Goal: Information Seeking & Learning: Learn about a topic

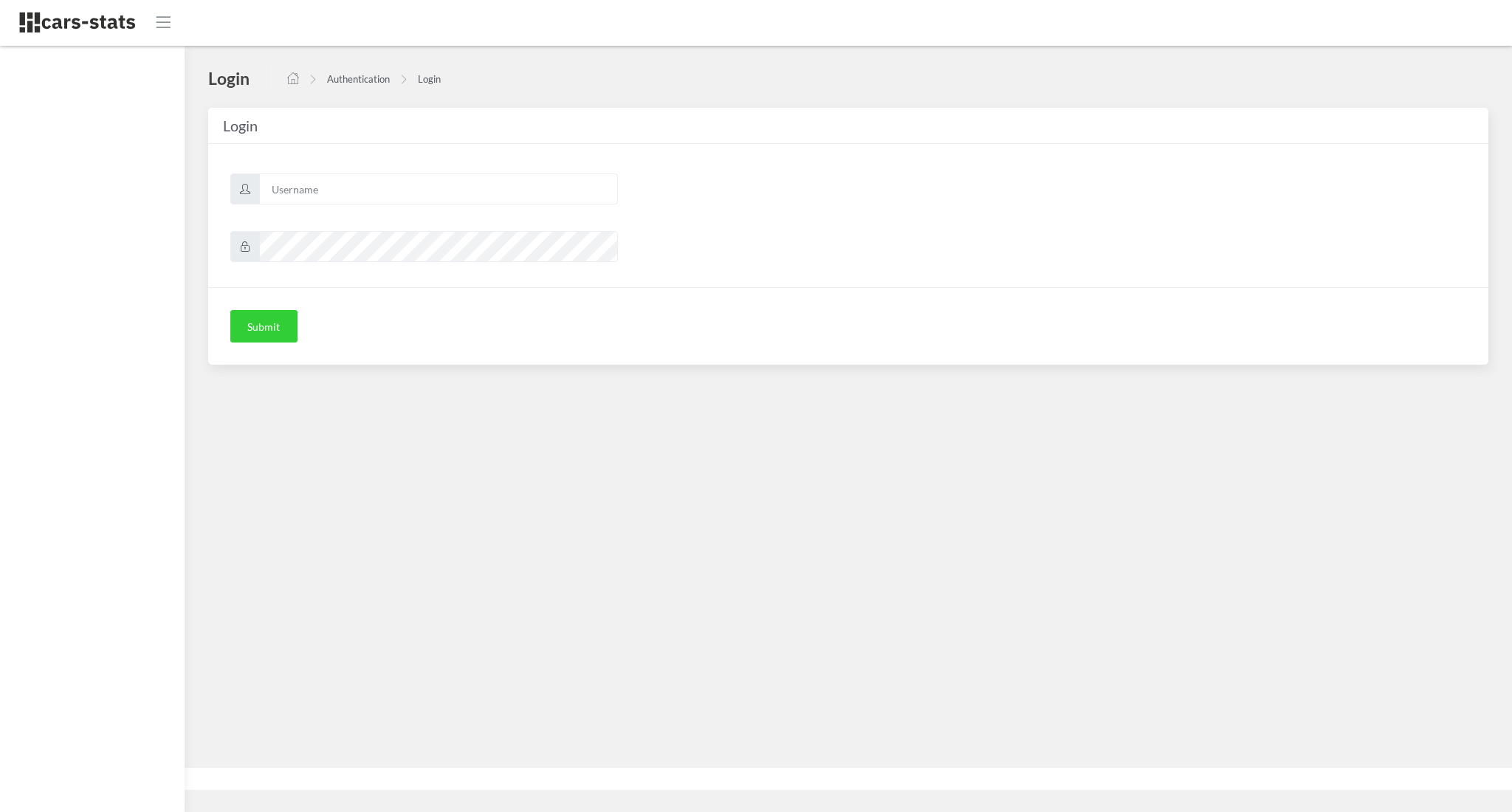
scroll to position [15, 15]
type input "awt"
click at [255, 314] on button "Submit" at bounding box center [263, 326] width 67 height 32
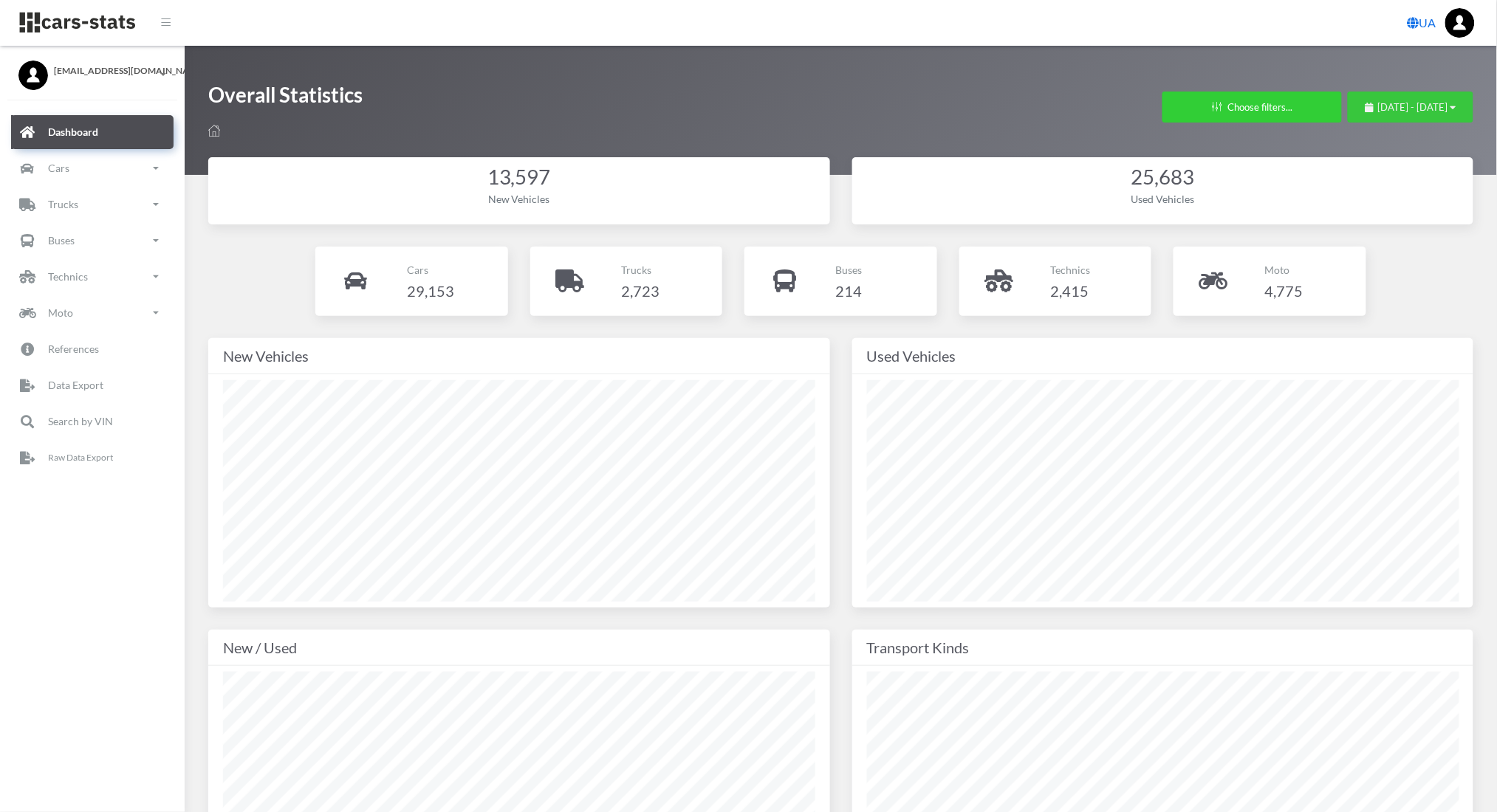
click at [1378, 109] on span "[DATE] - [DATE]" at bounding box center [1413, 107] width 70 height 12
click at [1368, 193] on li "This Month" at bounding box center [1404, 200] width 104 height 23
click at [114, 167] on link "Cars" at bounding box center [92, 168] width 163 height 34
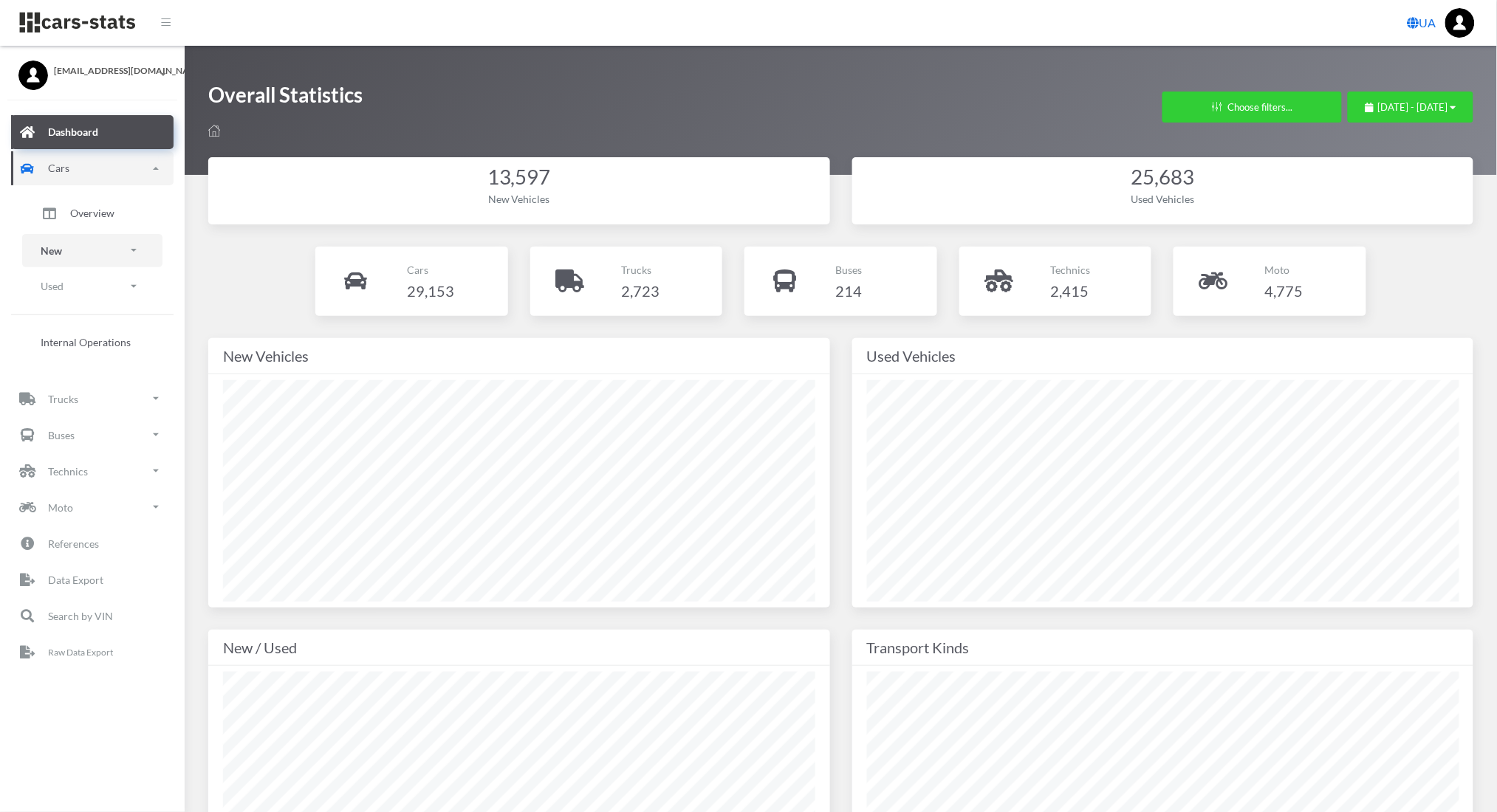
click at [77, 243] on link "New" at bounding box center [92, 250] width 140 height 33
click at [89, 287] on span "Brands" at bounding box center [87, 291] width 32 height 15
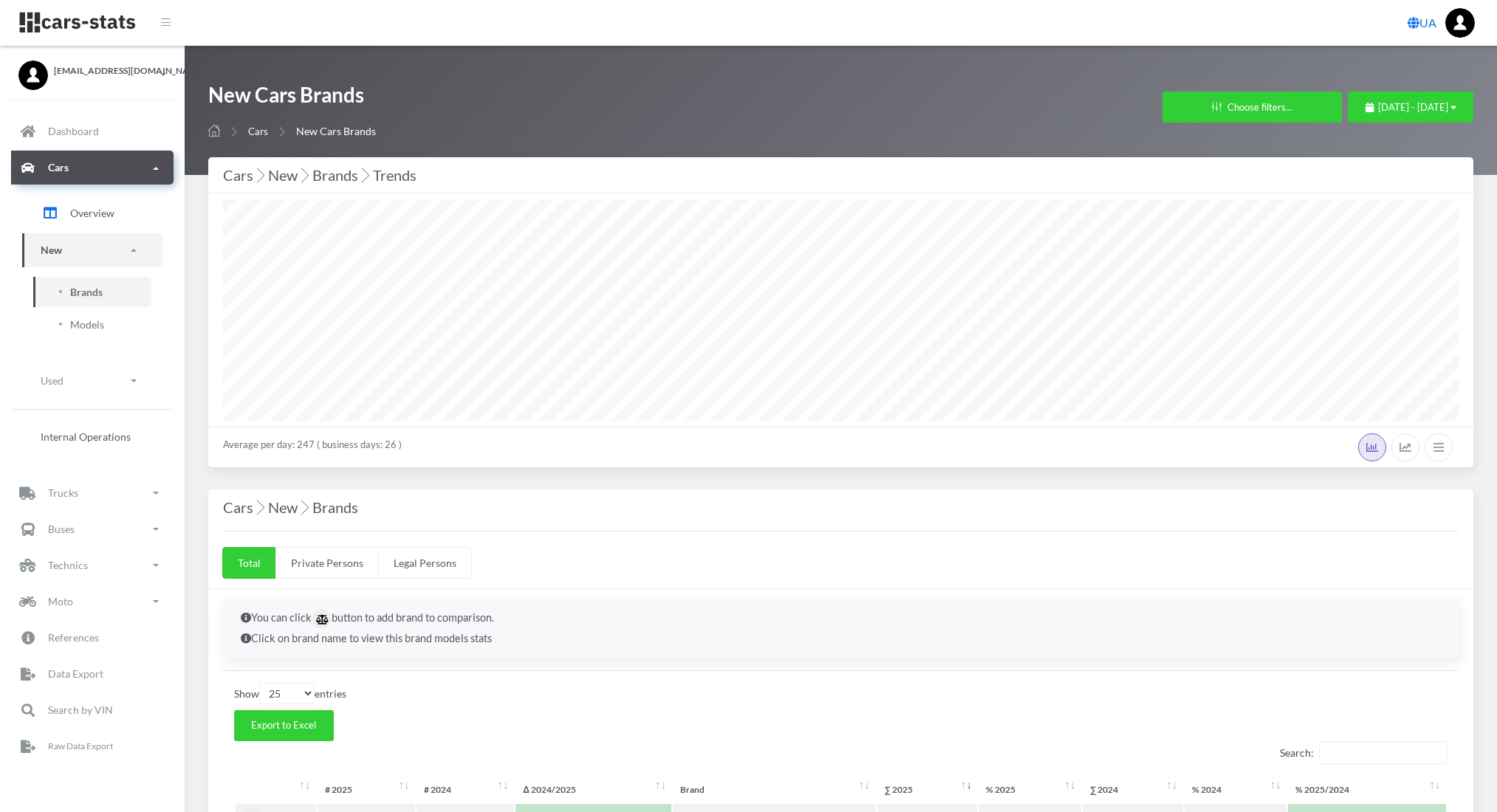
select select "25"
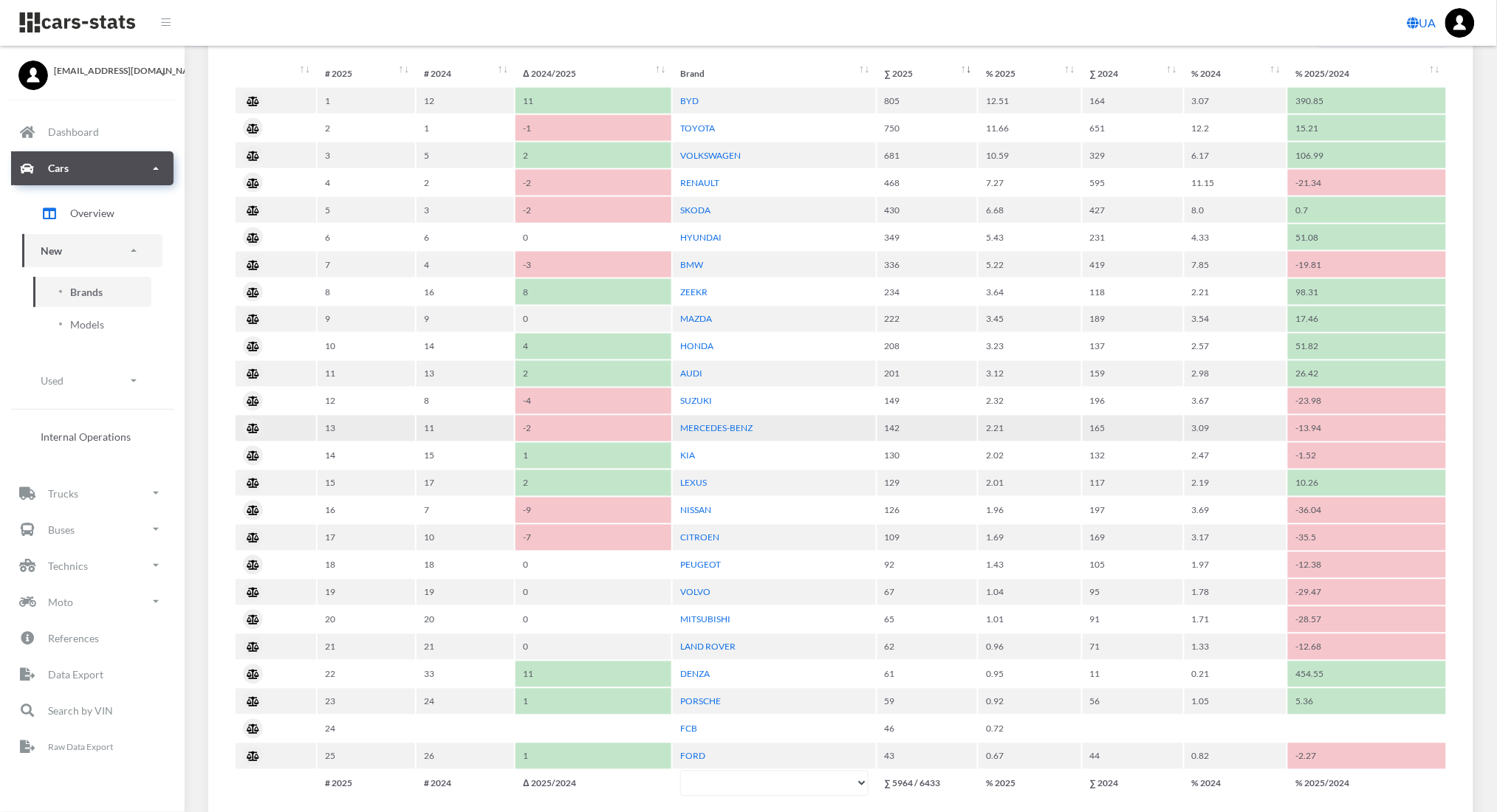
scroll to position [716, 0]
click at [683, 368] on link "AUDI" at bounding box center [690, 373] width 22 height 11
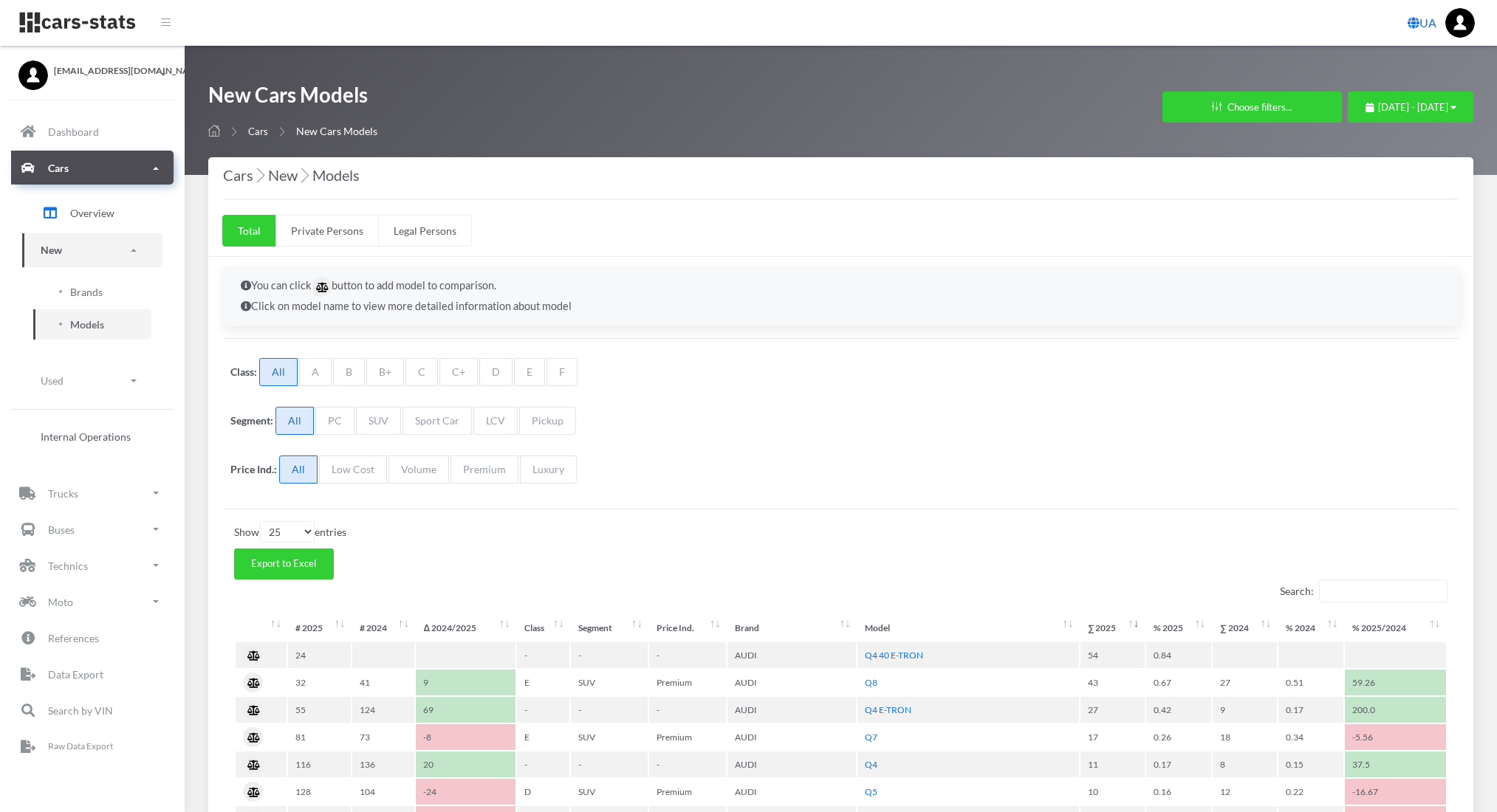
select select "25"
select select "AUDI"
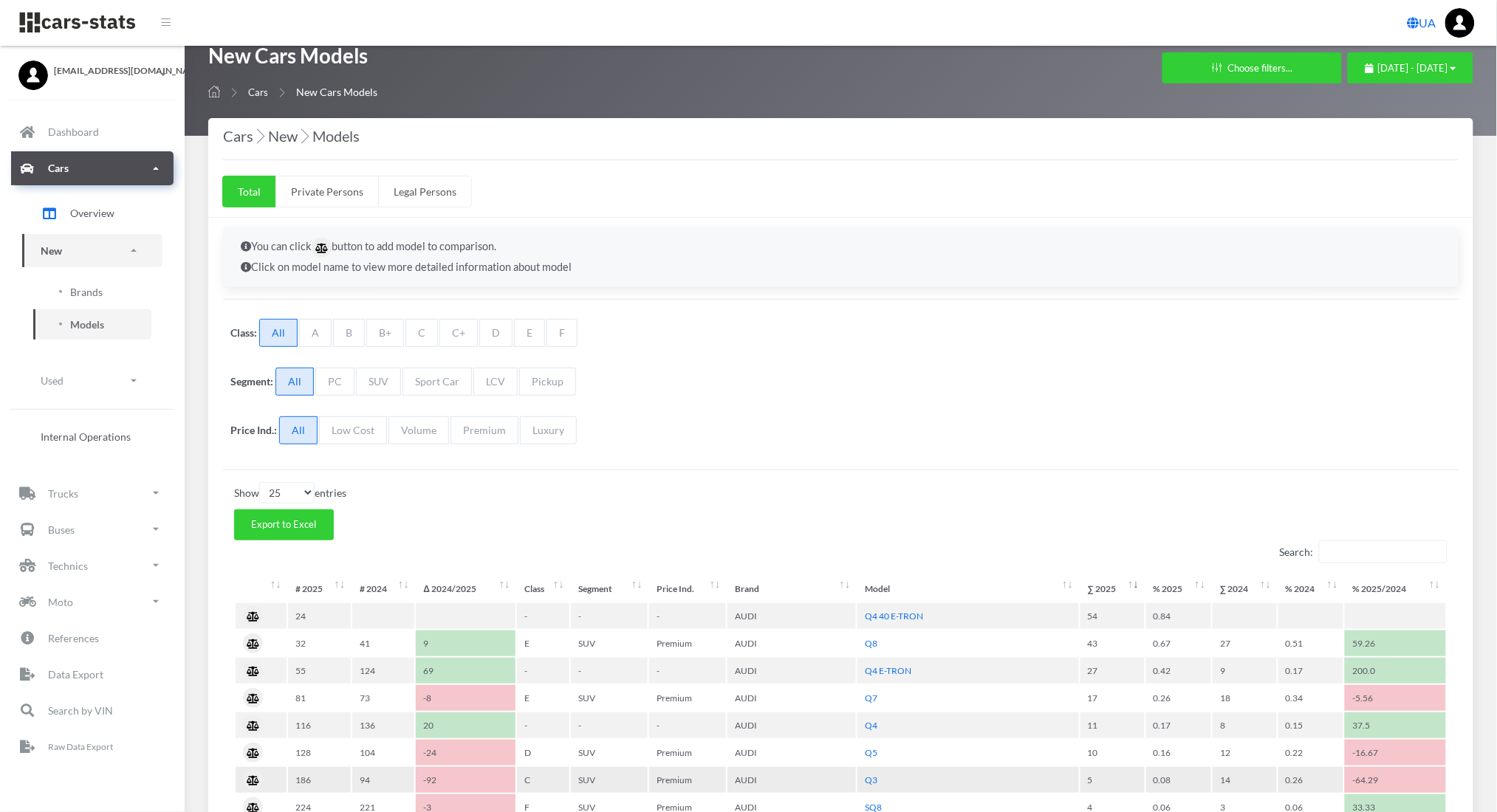
scroll to position [36, 0]
